Goal: Register for event/course: Register for event/course

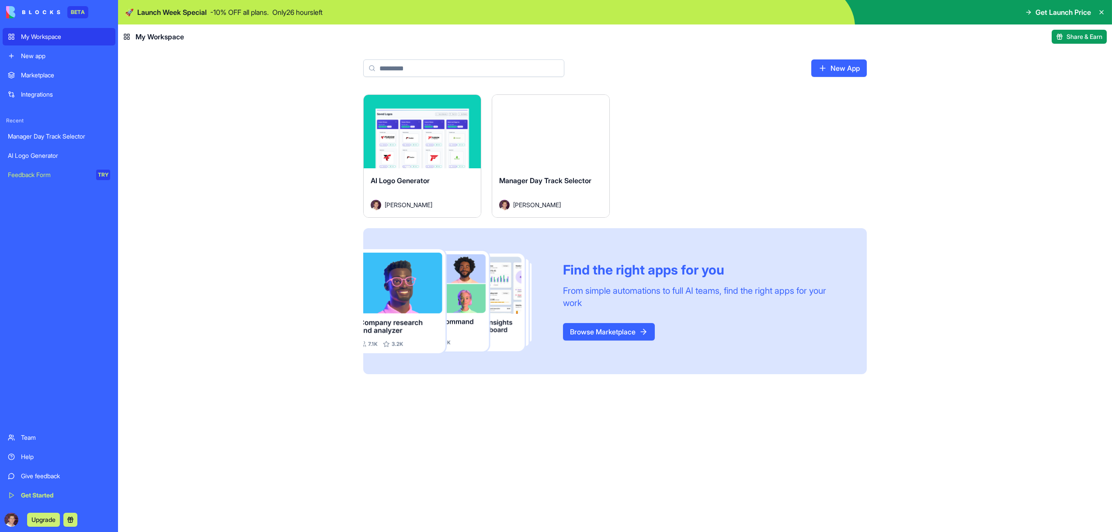
click at [537, 154] on div "Launch" at bounding box center [550, 131] width 117 height 73
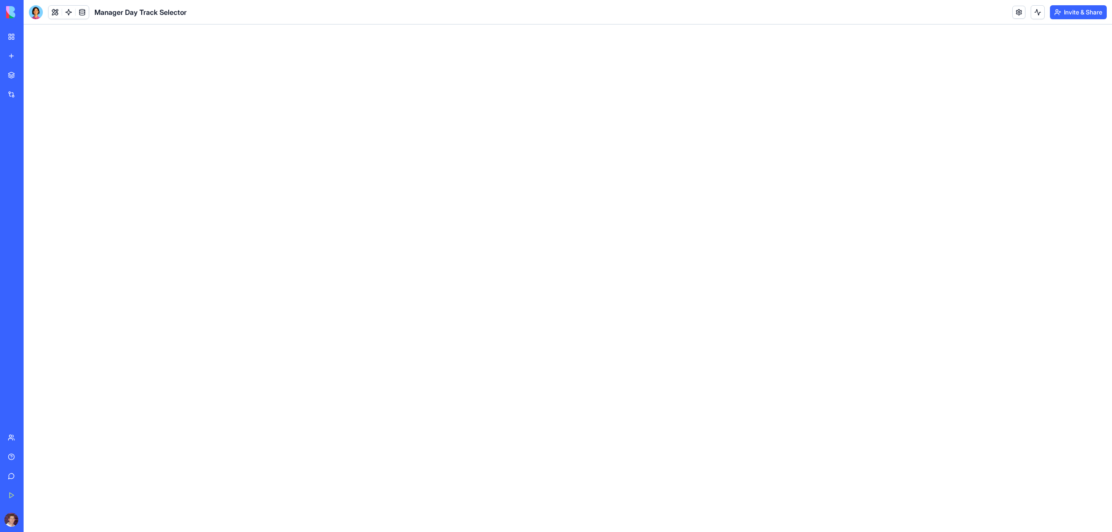
click at [56, 10] on button at bounding box center [55, 12] width 13 height 13
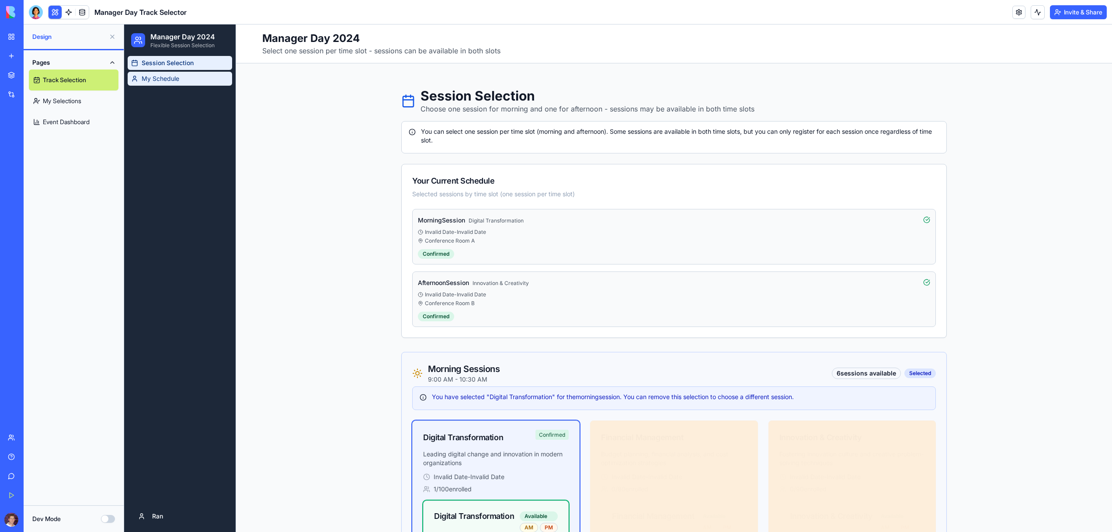
click at [176, 80] on span "My Schedule" at bounding box center [161, 78] width 38 height 9
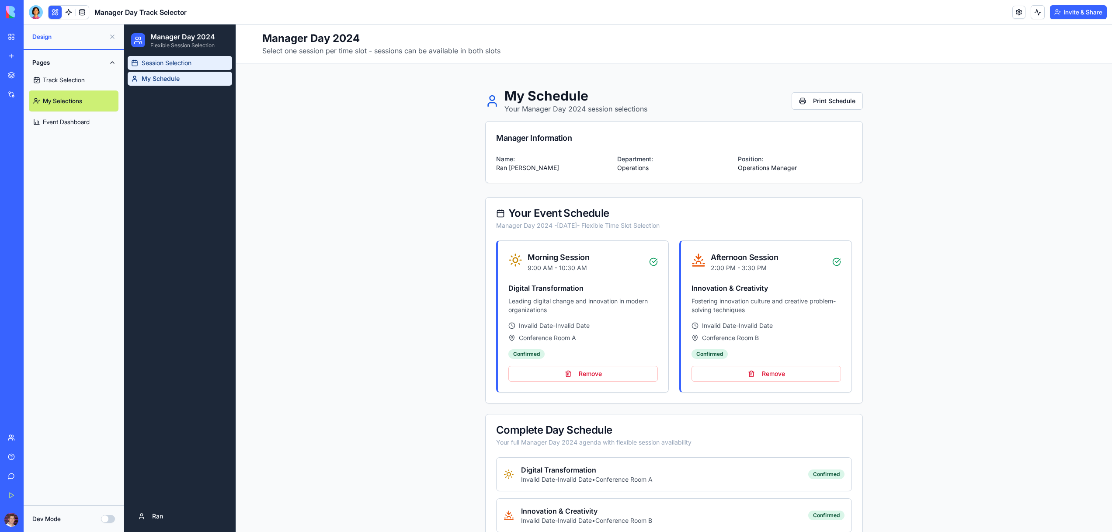
click at [163, 60] on span "Session Selection" at bounding box center [167, 63] width 50 height 9
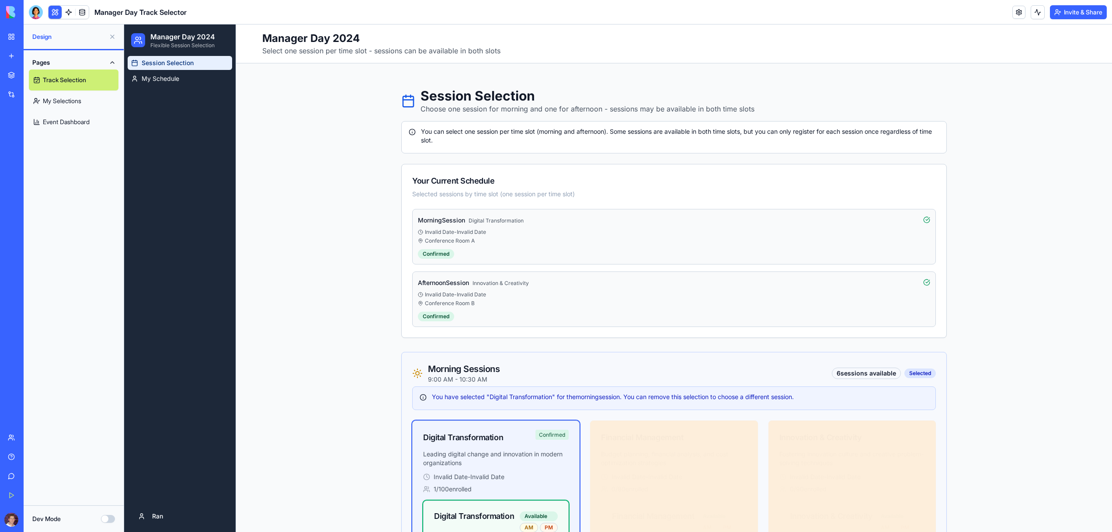
click at [102, 112] on link "Event Dashboard" at bounding box center [74, 121] width 90 height 21
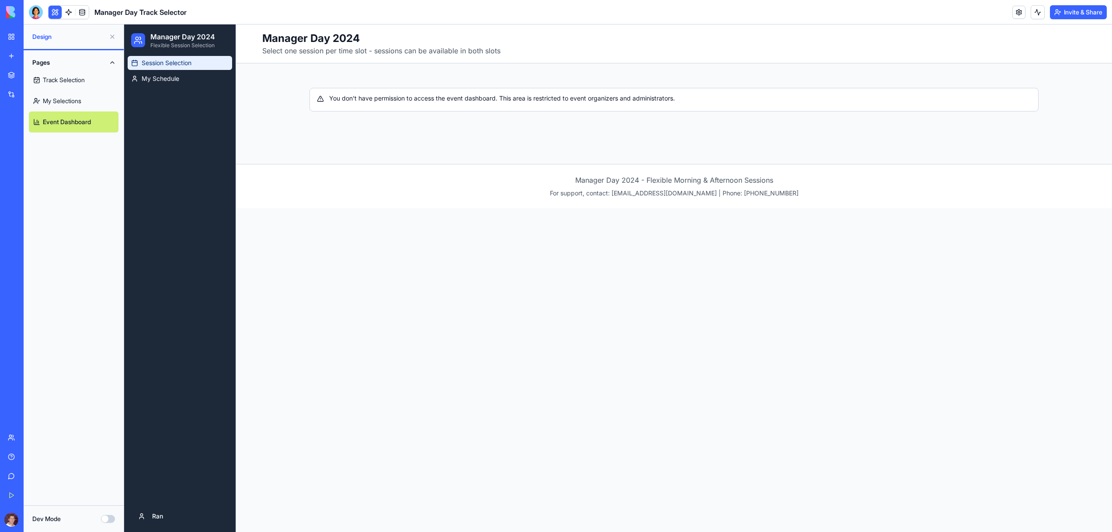
click at [184, 60] on span "Session Selection" at bounding box center [167, 63] width 50 height 9
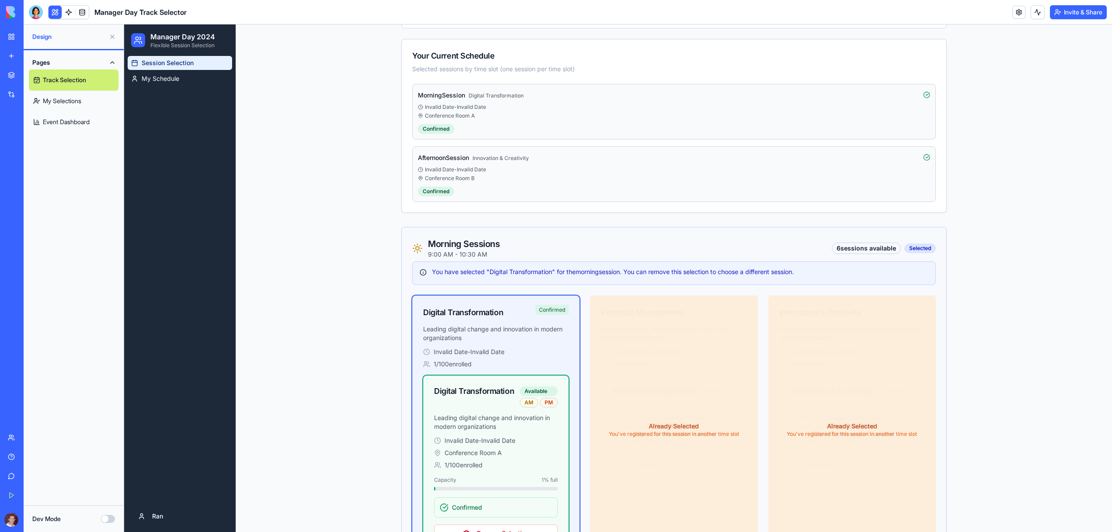
scroll to position [29, 0]
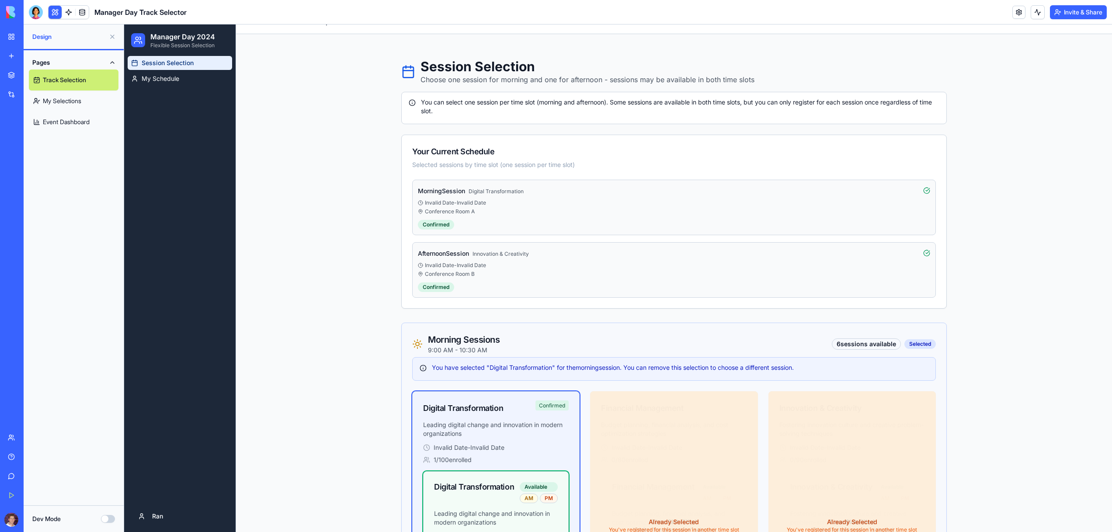
click at [451, 199] on div "Invalid Date - Invalid Date" at bounding box center [674, 202] width 512 height 7
click at [206, 86] on div "Session Selection My Schedule" at bounding box center [179, 278] width 111 height 444
click at [199, 80] on link "My Schedule" at bounding box center [180, 79] width 104 height 14
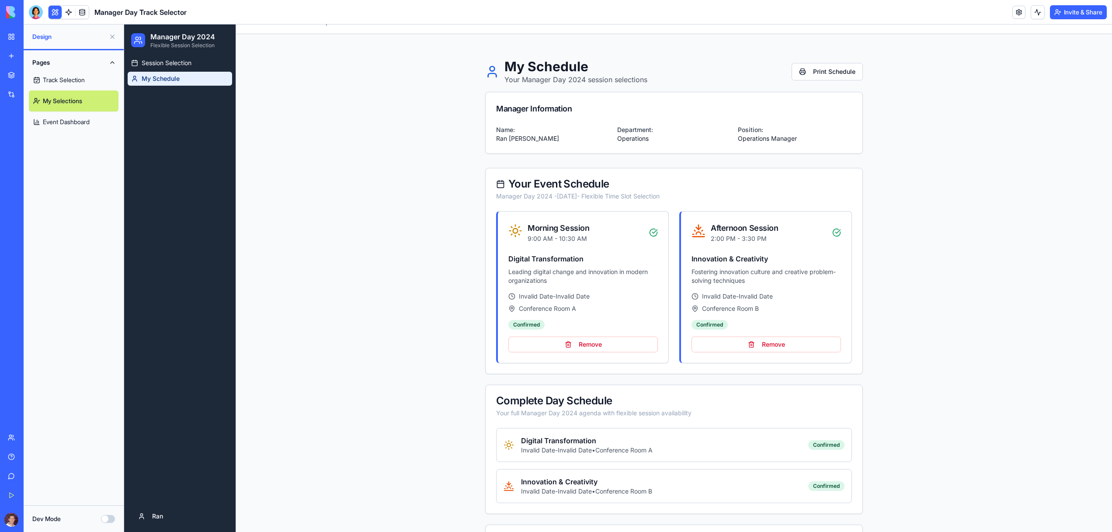
click at [653, 443] on h4 "Digital Transformation" at bounding box center [587, 440] width 132 height 10
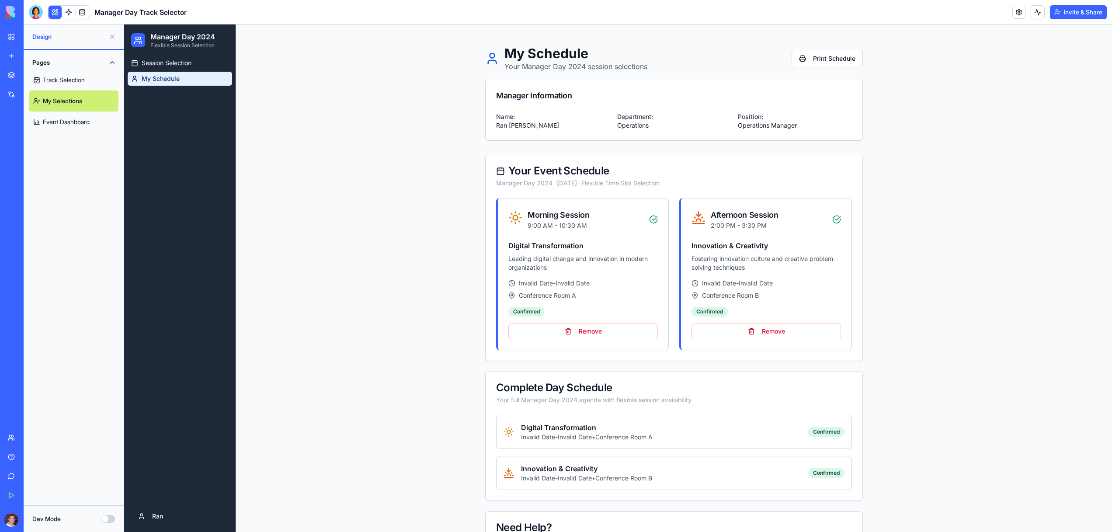
scroll to position [52, 0]
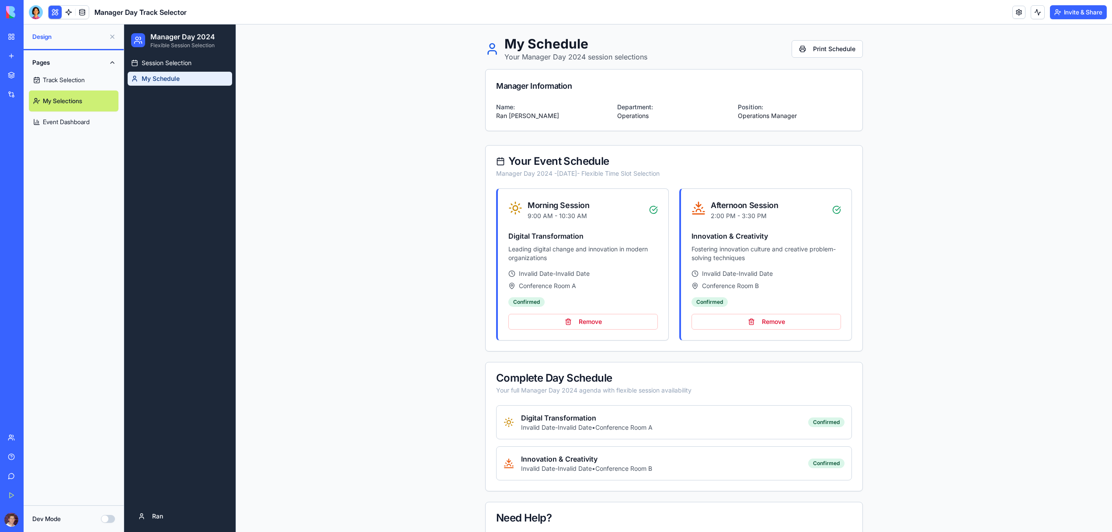
click at [574, 209] on div "Morning Session" at bounding box center [559, 205] width 62 height 12
click at [538, 299] on div "Confirmed" at bounding box center [526, 302] width 36 height 10
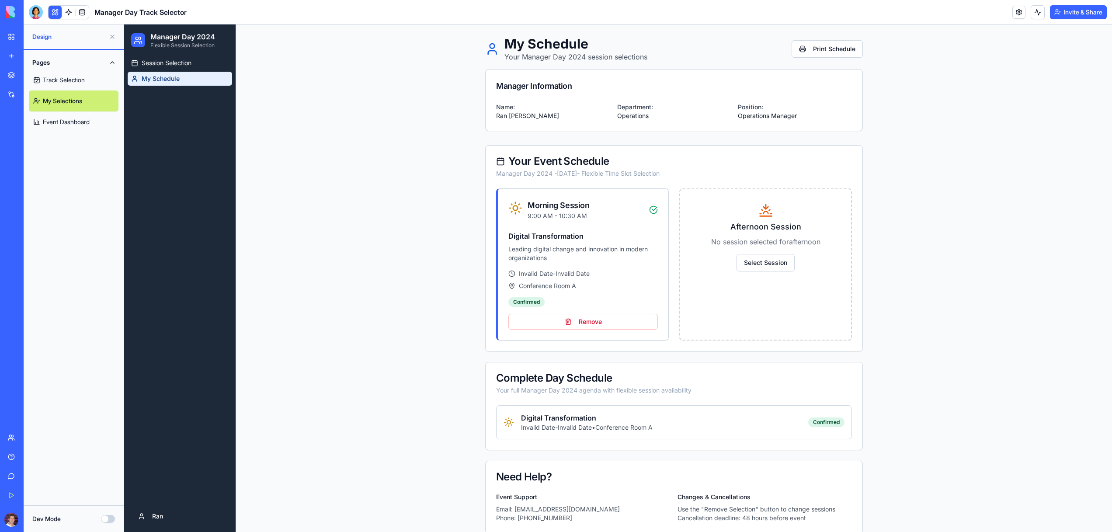
click at [807, 245] on p "No session selected for afternoon" at bounding box center [766, 241] width 150 height 10
click at [635, 234] on h4 "Digital Transformation" at bounding box center [582, 236] width 149 height 10
click at [80, 122] on link "Event Dashboard" at bounding box center [74, 121] width 90 height 21
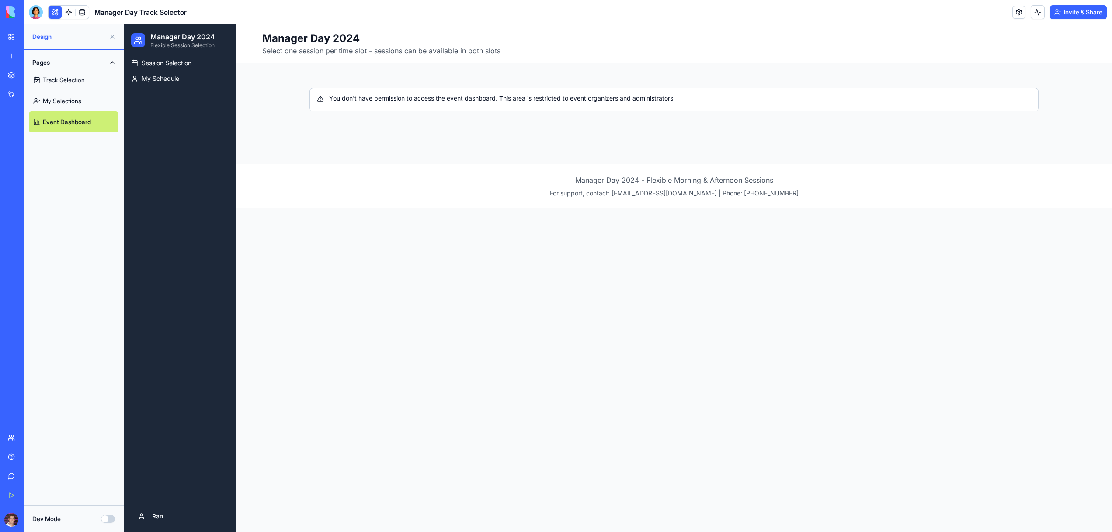
click at [1076, 10] on button "Invite & Share" at bounding box center [1078, 12] width 57 height 14
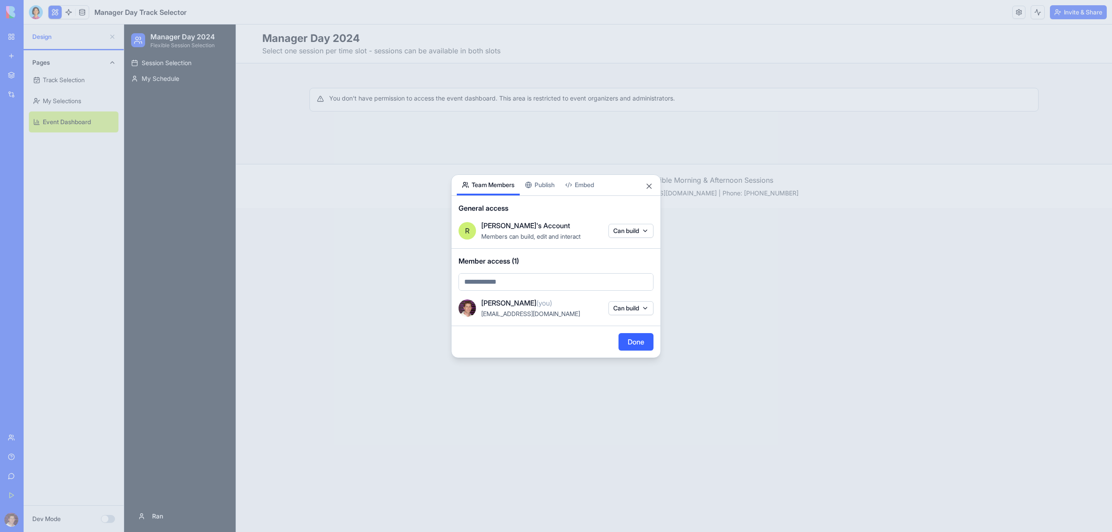
click at [644, 304] on button "Can build" at bounding box center [630, 308] width 45 height 14
click at [647, 309] on div at bounding box center [556, 266] width 1112 height 532
click at [732, 296] on div at bounding box center [556, 266] width 1112 height 532
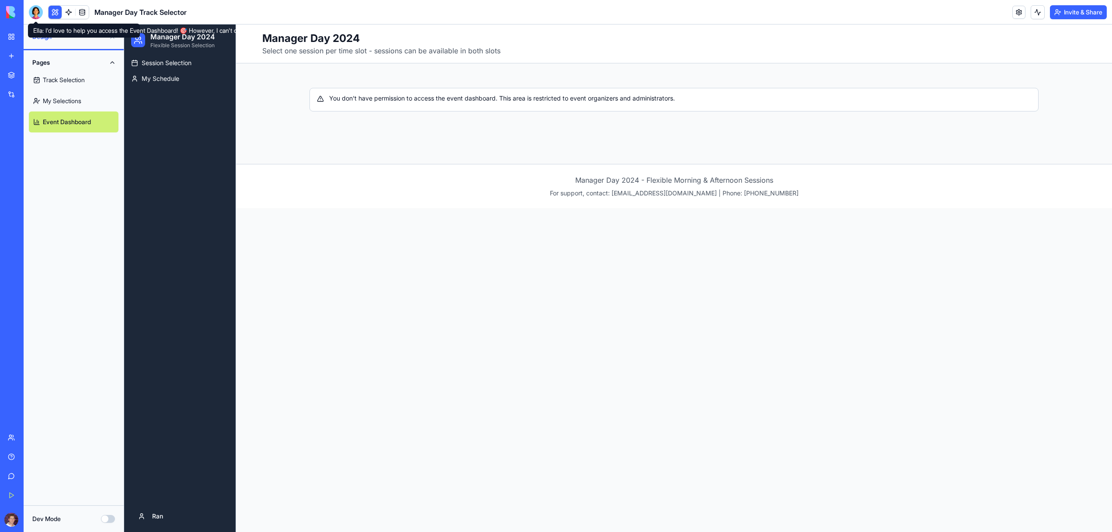
click at [38, 13] on div at bounding box center [36, 12] width 14 height 14
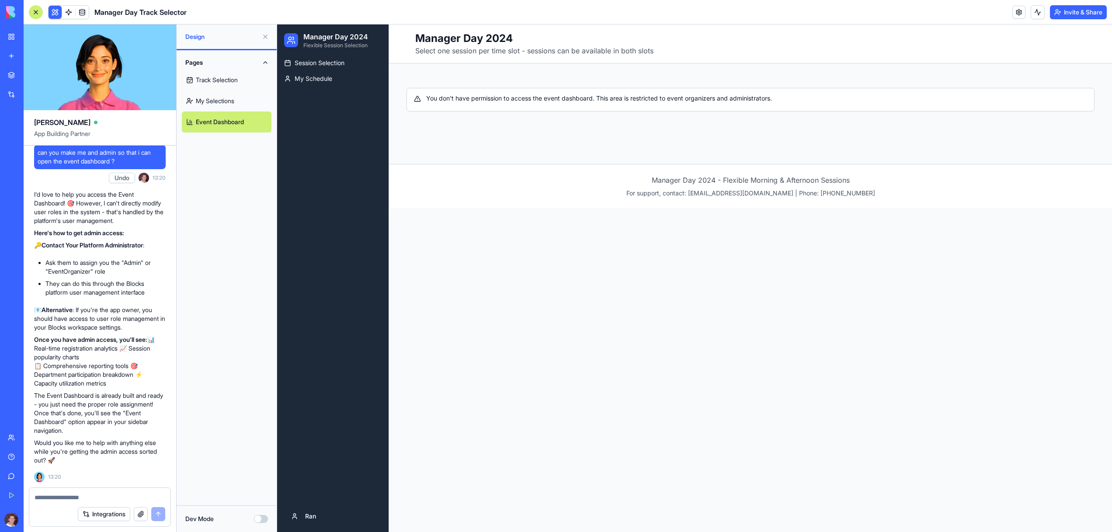
scroll to position [2995, 0]
click at [310, 67] on link "Session Selection" at bounding box center [333, 63] width 104 height 14
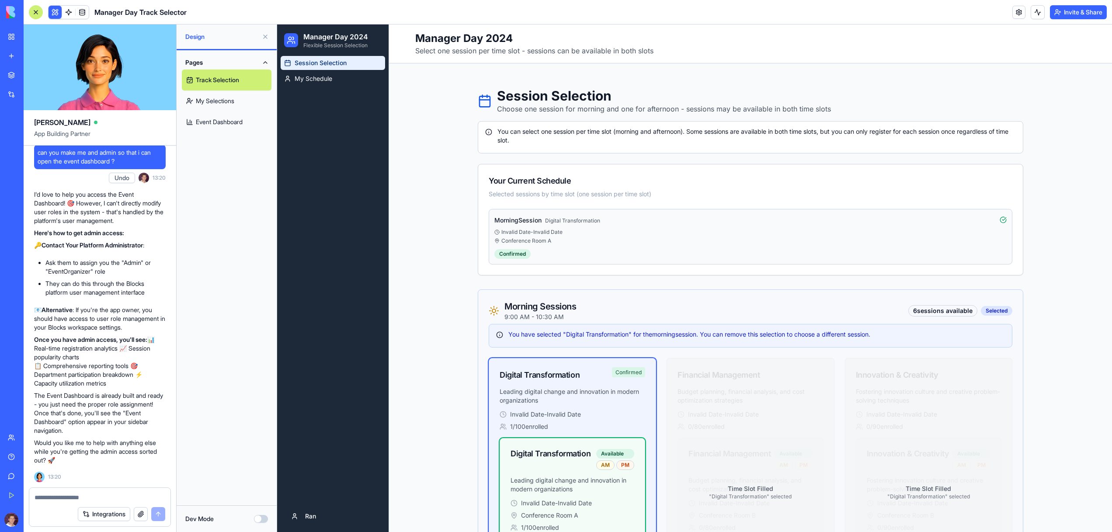
click at [565, 239] on div "Conference Room A" at bounding box center [750, 240] width 512 height 7
click at [513, 251] on div "Confirmed" at bounding box center [512, 254] width 36 height 10
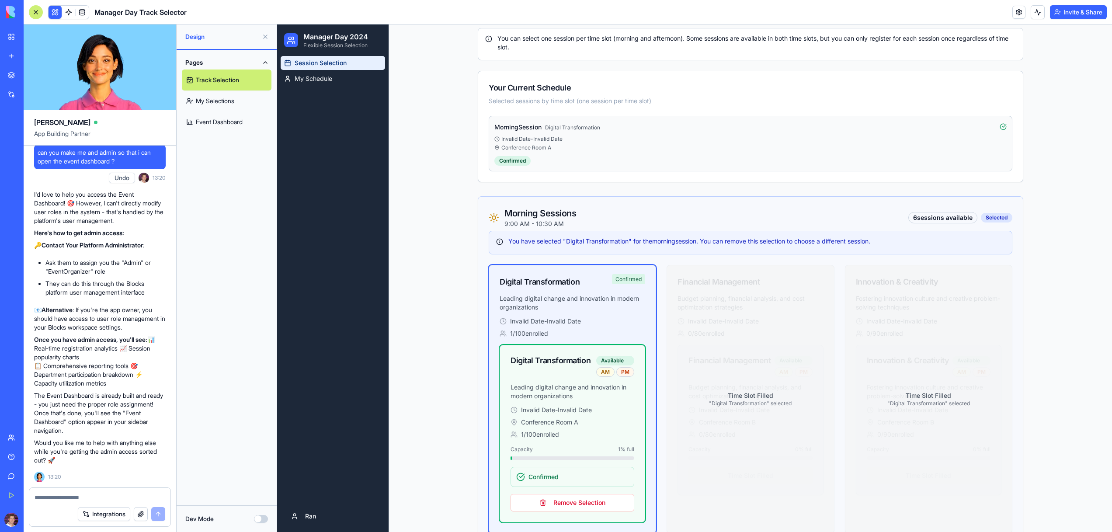
scroll to position [125, 0]
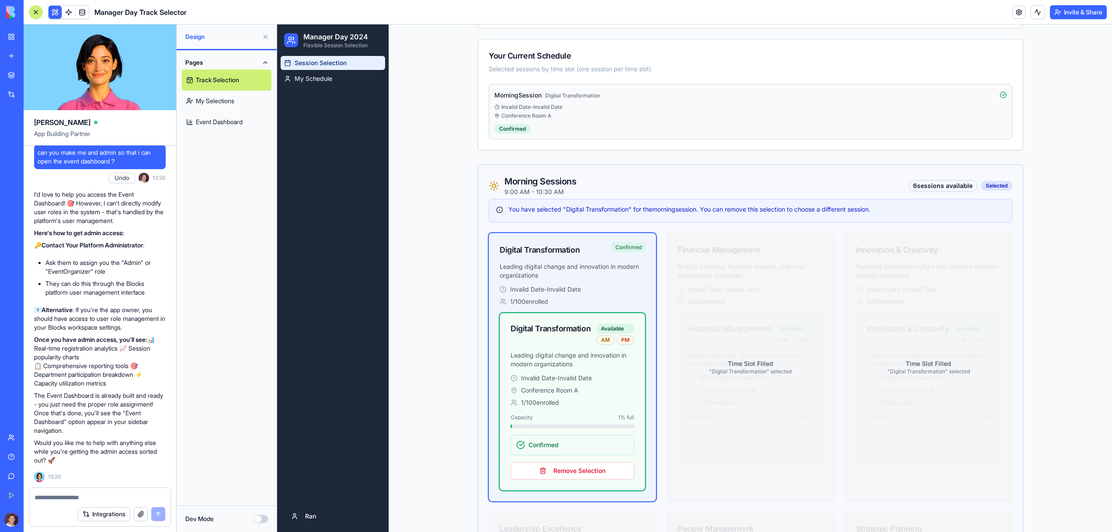
click at [567, 370] on div "Digital Transformation Available AM PM Leading digital change and innovation in…" at bounding box center [572, 343] width 145 height 60
click at [559, 445] on span "Confirmed" at bounding box center [543, 445] width 30 height 9
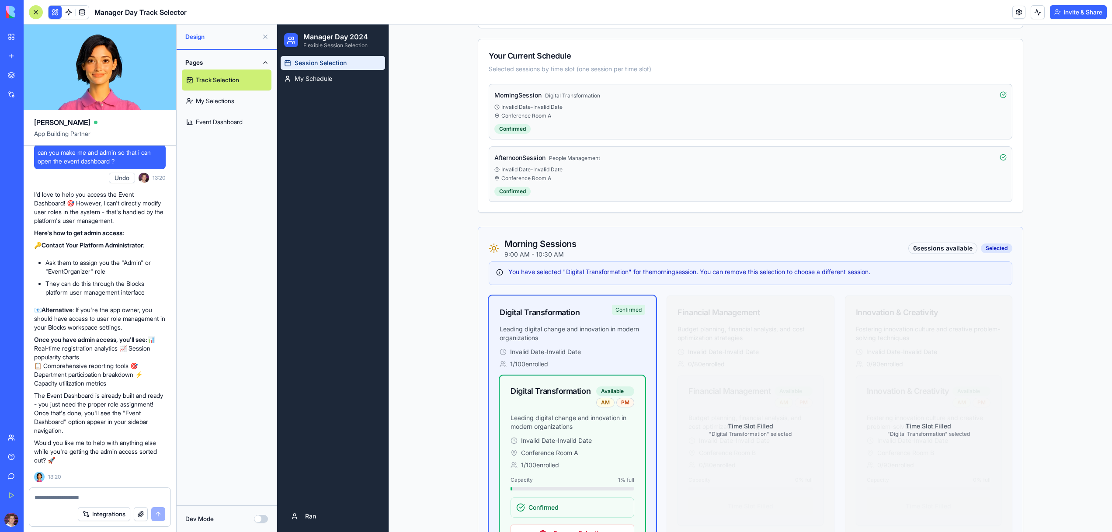
click at [755, 391] on div "Time Slot Filled " Digital Transformation " selected" at bounding box center [749, 429] width 167 height 268
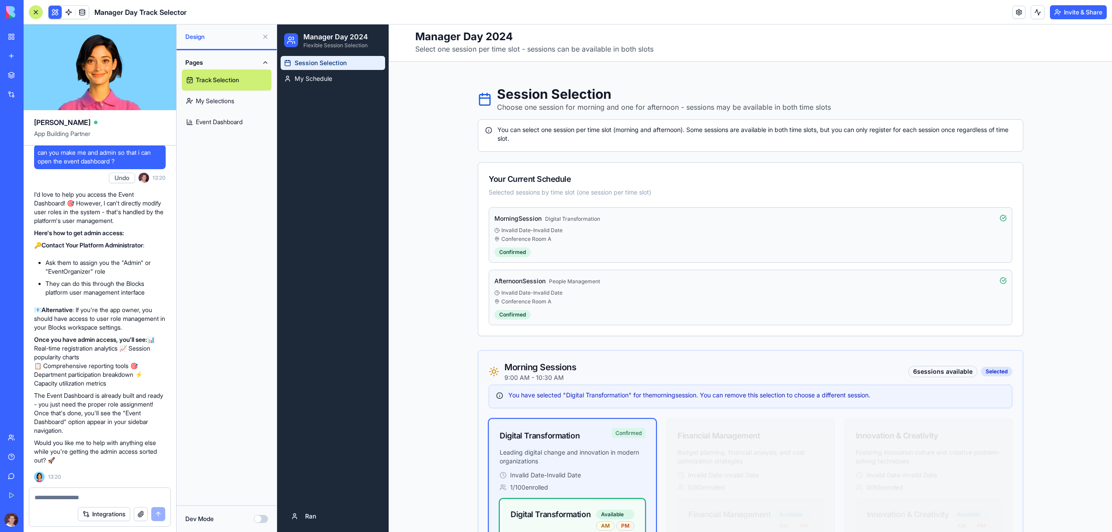
scroll to position [0, 0]
click at [319, 81] on span "My Schedule" at bounding box center [314, 78] width 38 height 9
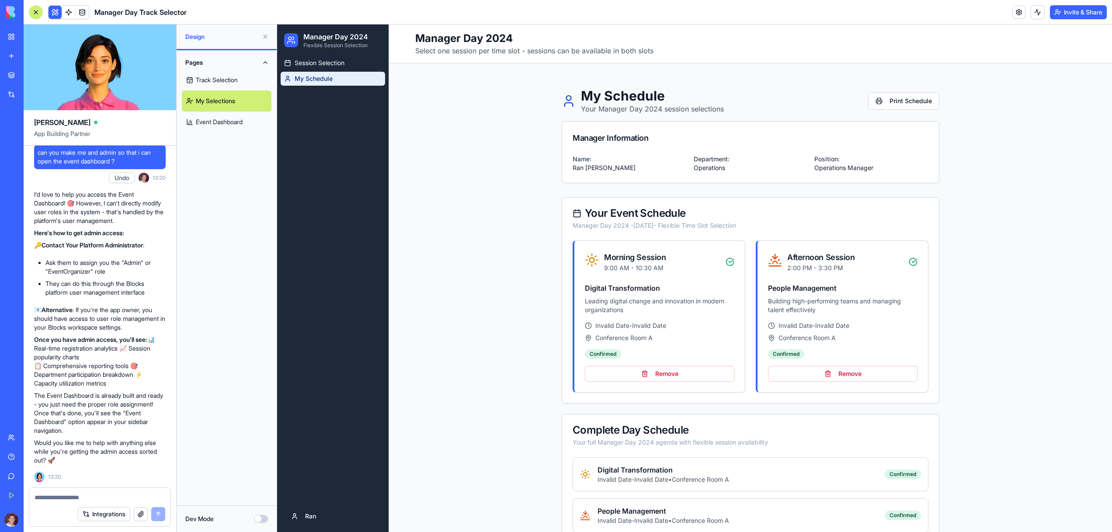
click at [592, 272] on div "Morning Session 9:00 AM - 10:30 AM" at bounding box center [625, 261] width 81 height 21
click at [671, 339] on div "Conference Room A" at bounding box center [659, 337] width 149 height 9
click at [809, 310] on p "Building high-performing teams and managing talent effectively" at bounding box center [842, 305] width 149 height 17
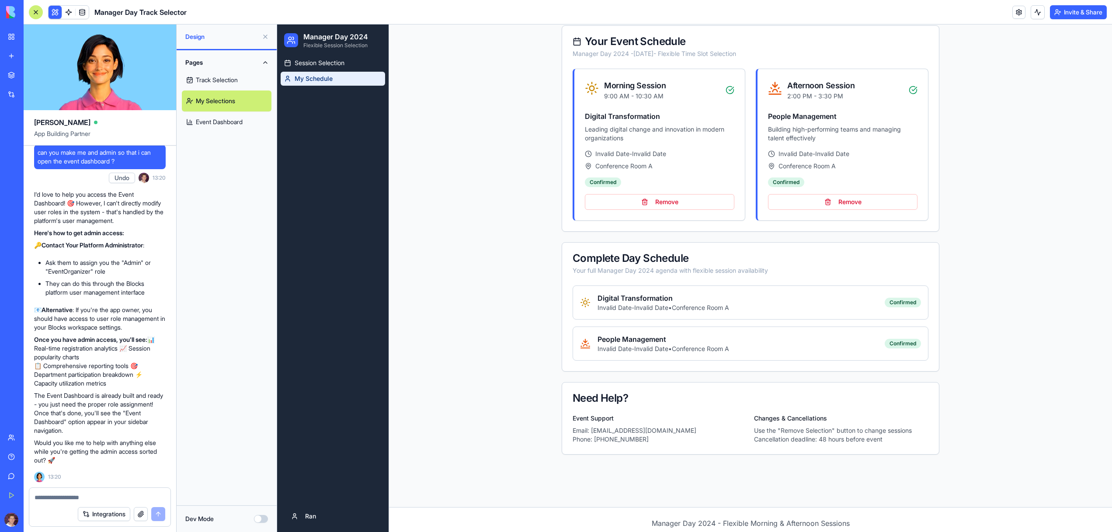
scroll to position [191, 0]
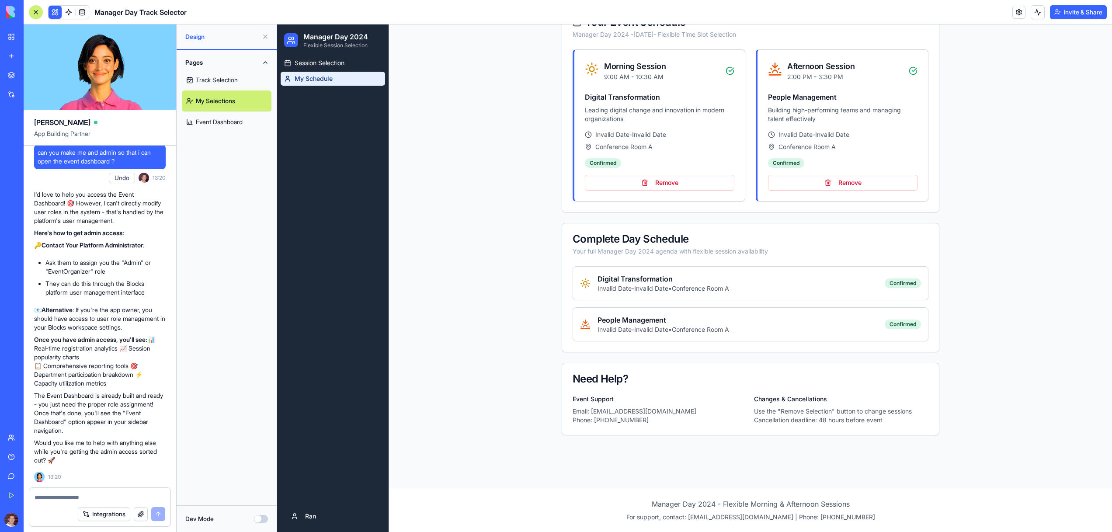
click at [645, 278] on h4 "Digital Transformation" at bounding box center [663, 279] width 132 height 10
click at [658, 336] on div "People Management Invalid Date - Invalid Date • Conference Room A Confirmed" at bounding box center [751, 324] width 356 height 34
click at [778, 400] on h5 "Changes & Cancellations" at bounding box center [841, 399] width 174 height 9
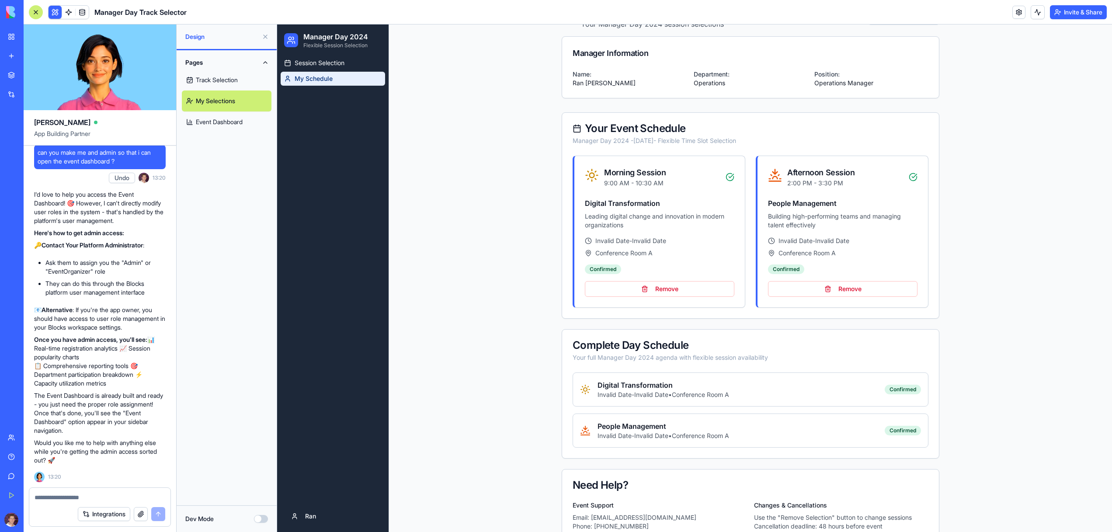
scroll to position [0, 0]
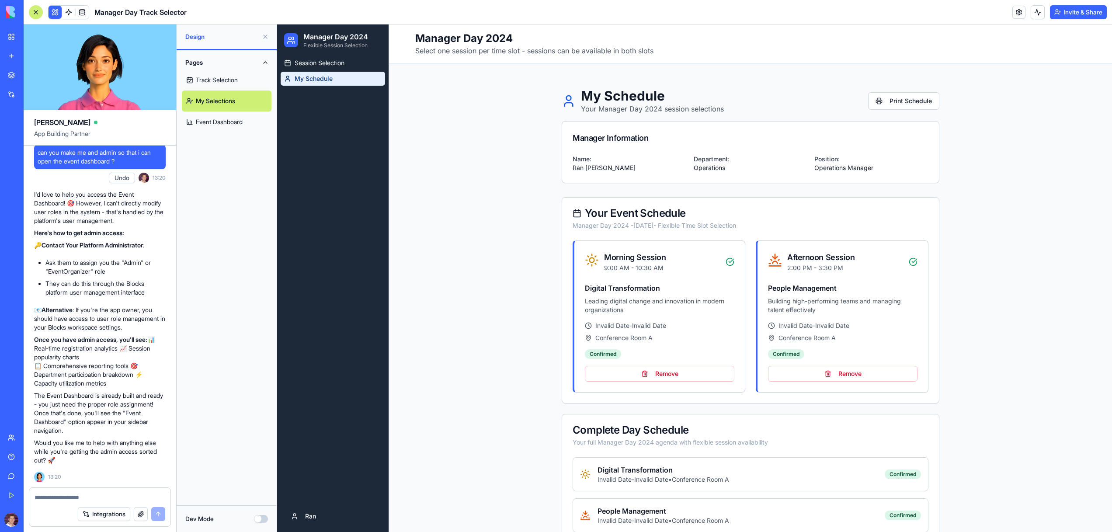
click at [226, 119] on link "Event Dashboard" at bounding box center [227, 121] width 90 height 21
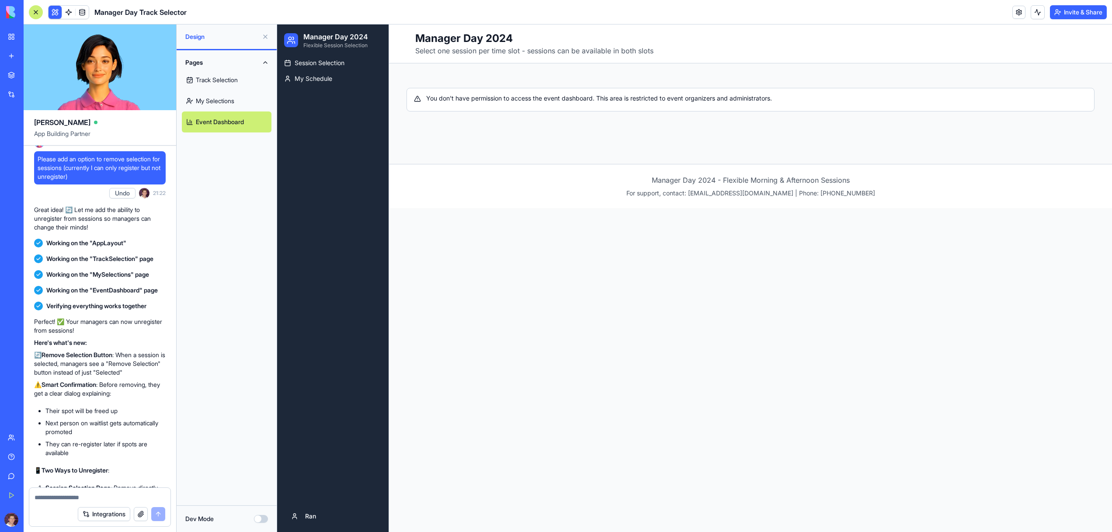
scroll to position [1381, 0]
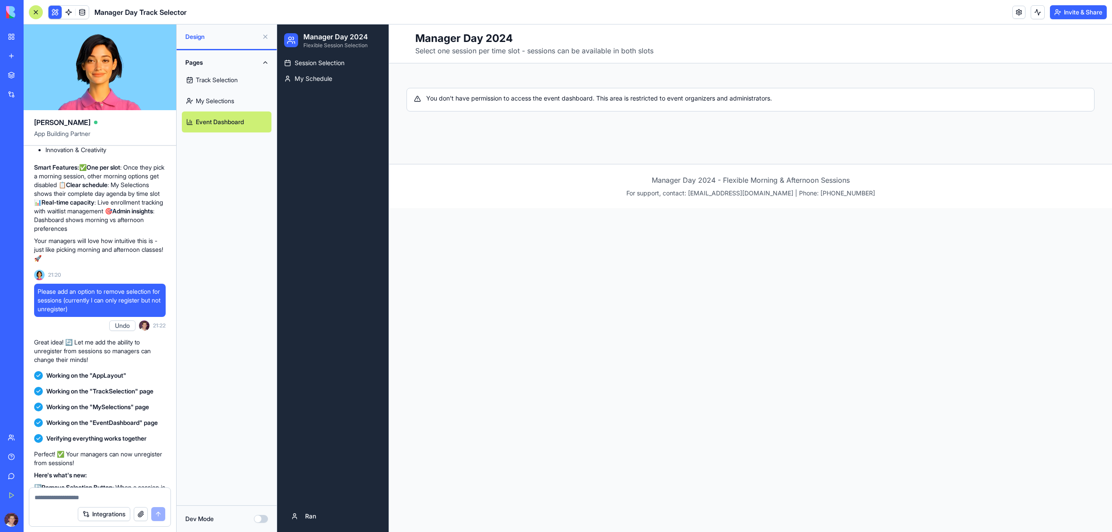
click at [205, 81] on link "Track Selection" at bounding box center [227, 79] width 90 height 21
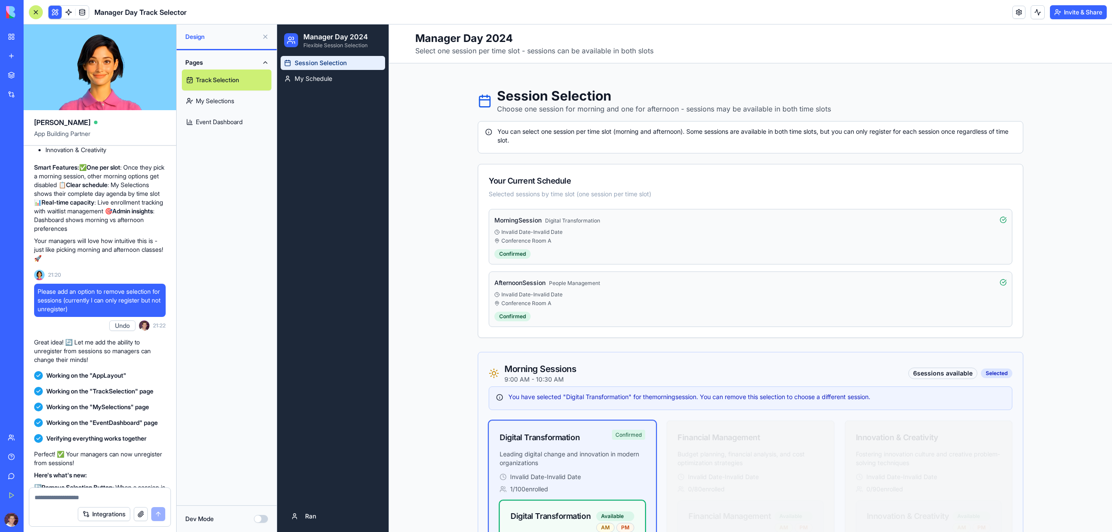
click at [556, 140] on div "You can select one session per time slot (morning and afternoon). Some sessions…" at bounding box center [750, 135] width 531 height 17
click at [569, 225] on div "morning Session Digital Transformation" at bounding box center [547, 220] width 106 height 10
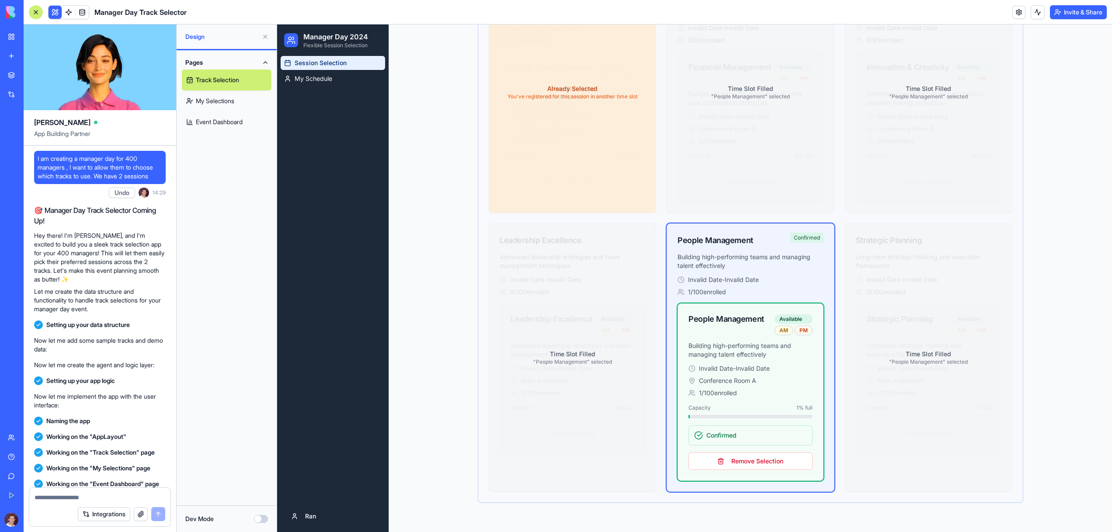
scroll to position [1069, 0]
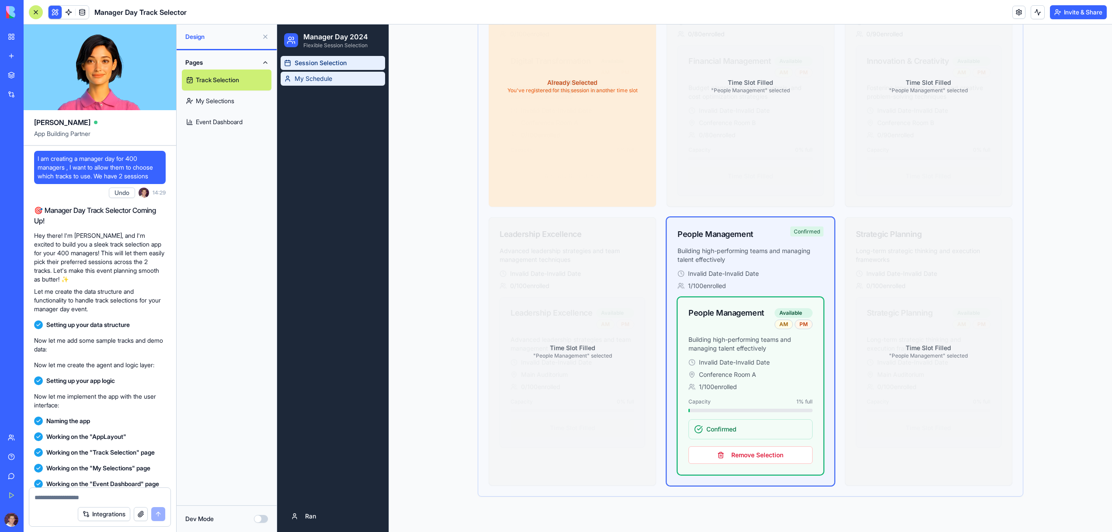
click at [315, 76] on span "My Schedule" at bounding box center [314, 78] width 38 height 9
